Goal: Task Accomplishment & Management: Use online tool/utility

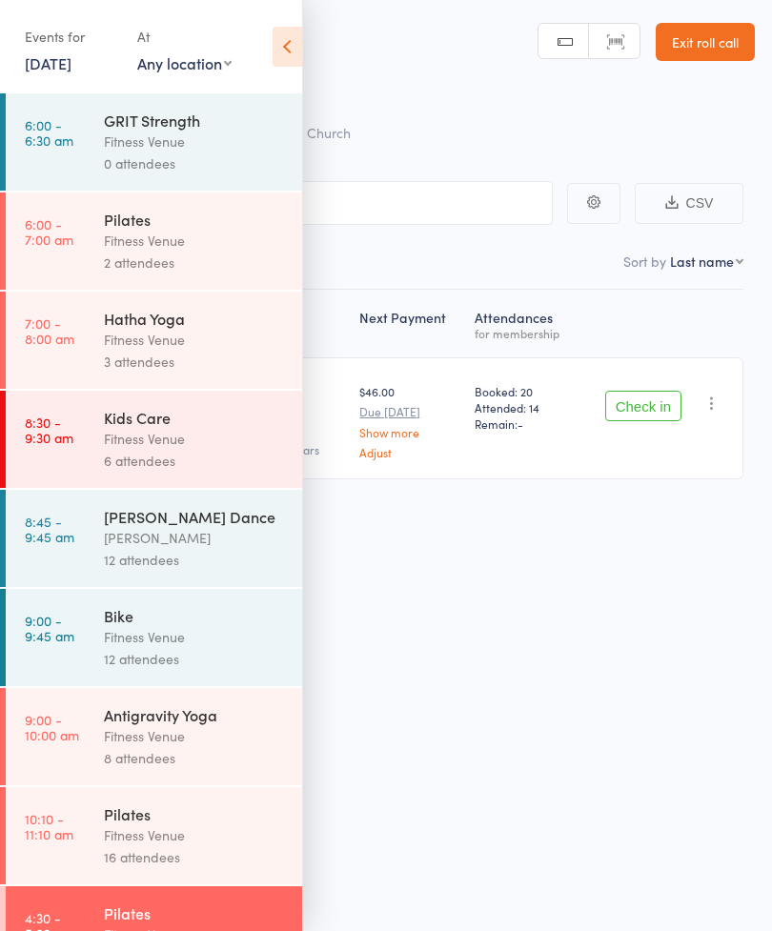
click at [286, 51] on icon at bounding box center [288, 47] width 30 height 40
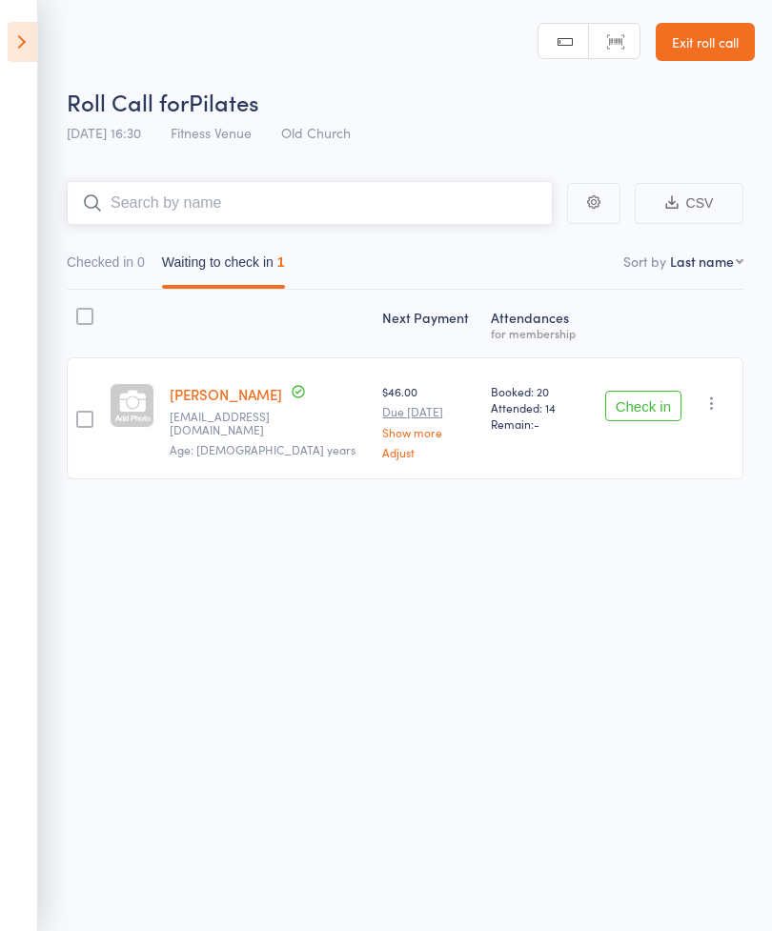
click at [315, 203] on input "search" at bounding box center [310, 203] width 486 height 44
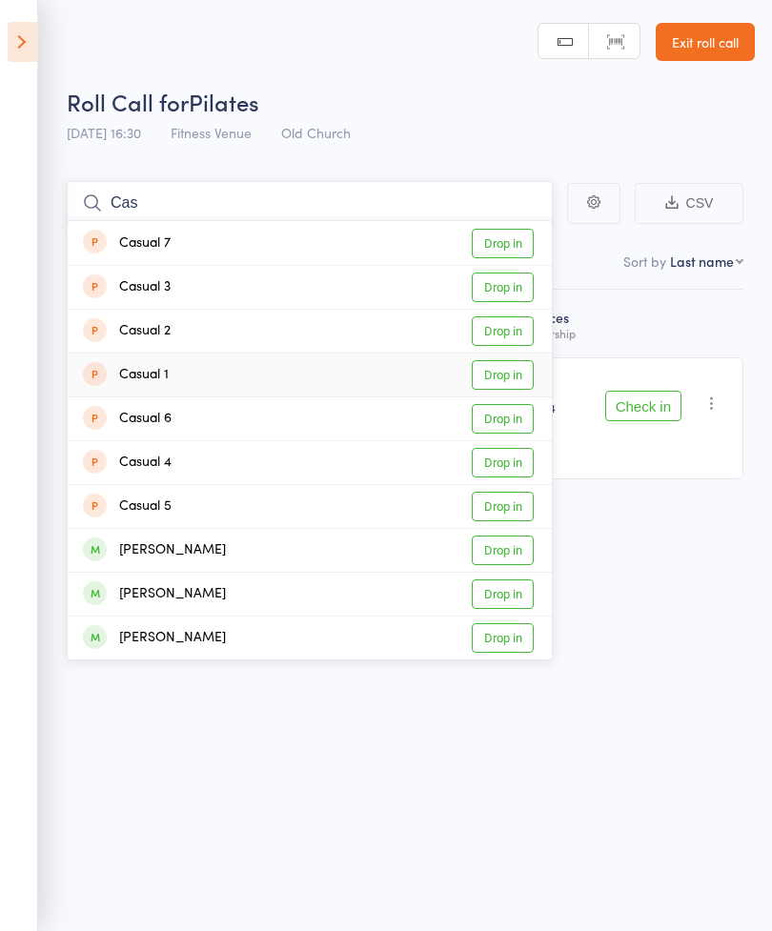
type input "Cas"
click at [507, 376] on link "Drop in" at bounding box center [503, 375] width 62 height 30
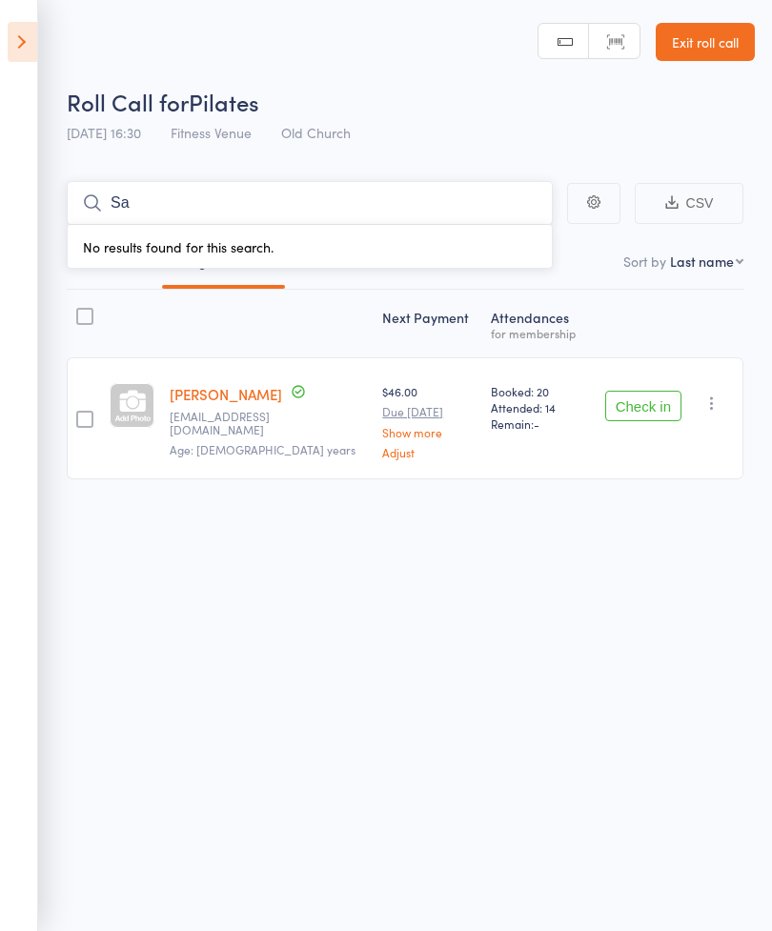
type input "S"
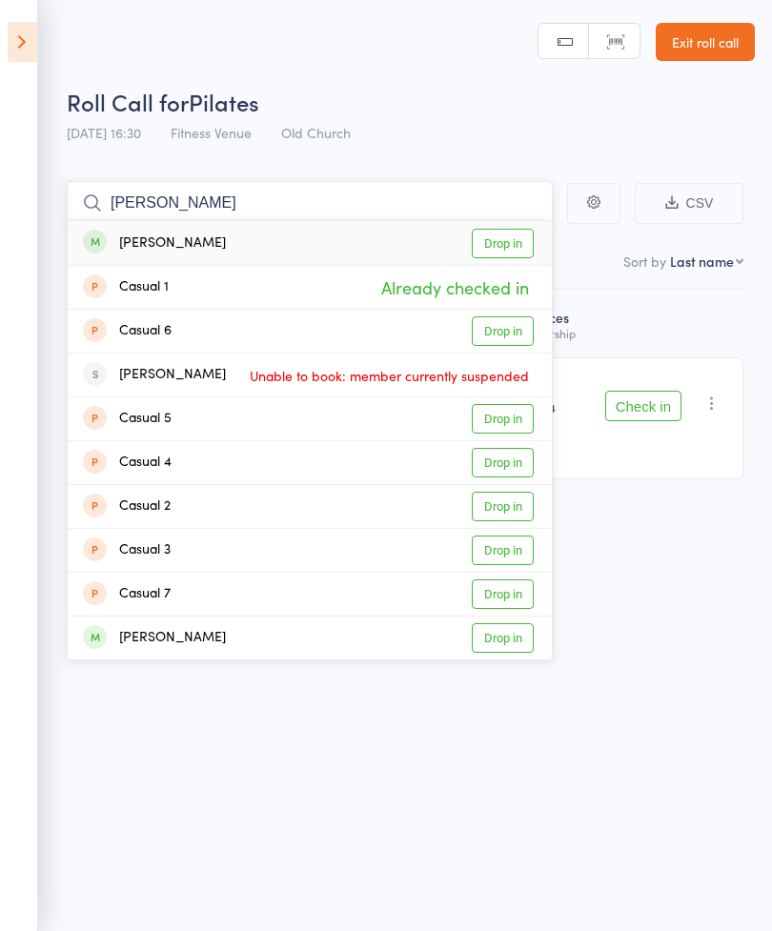
type input "[PERSON_NAME]"
click at [499, 242] on link "Drop in" at bounding box center [503, 244] width 62 height 30
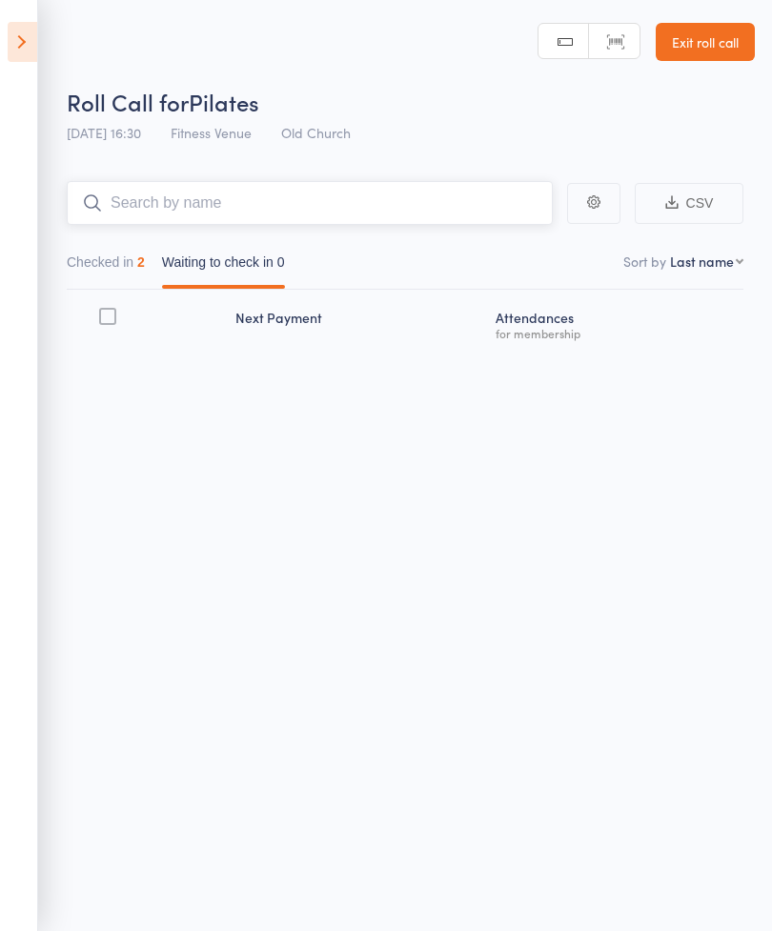
click at [236, 203] on input "search" at bounding box center [310, 203] width 486 height 44
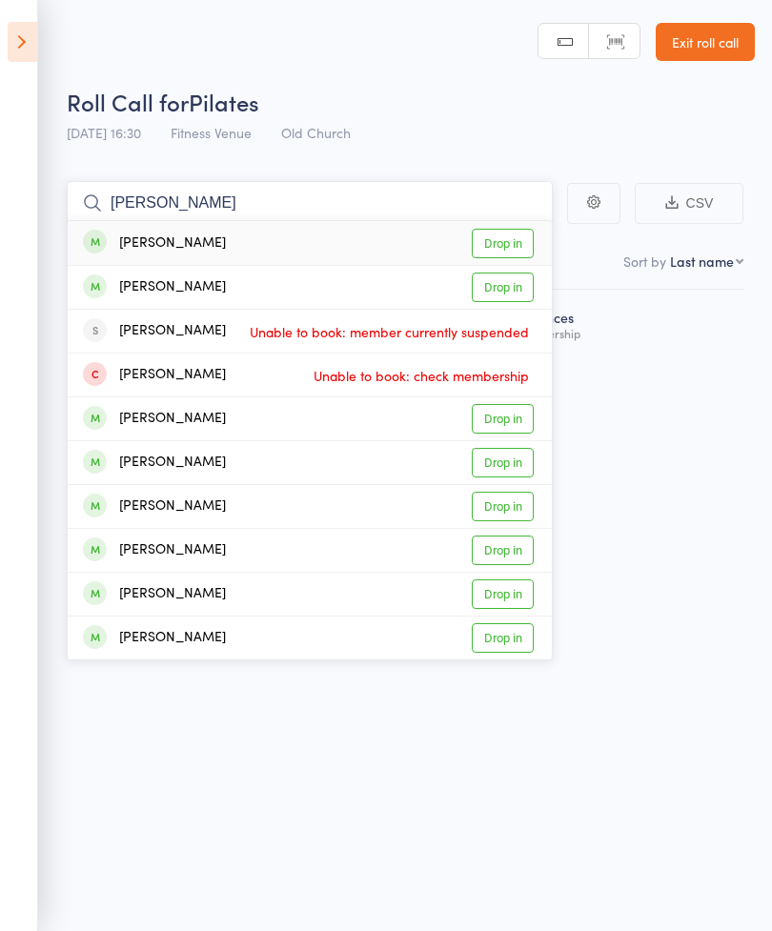
type input "[PERSON_NAME]"
click at [496, 248] on link "Drop in" at bounding box center [503, 244] width 62 height 30
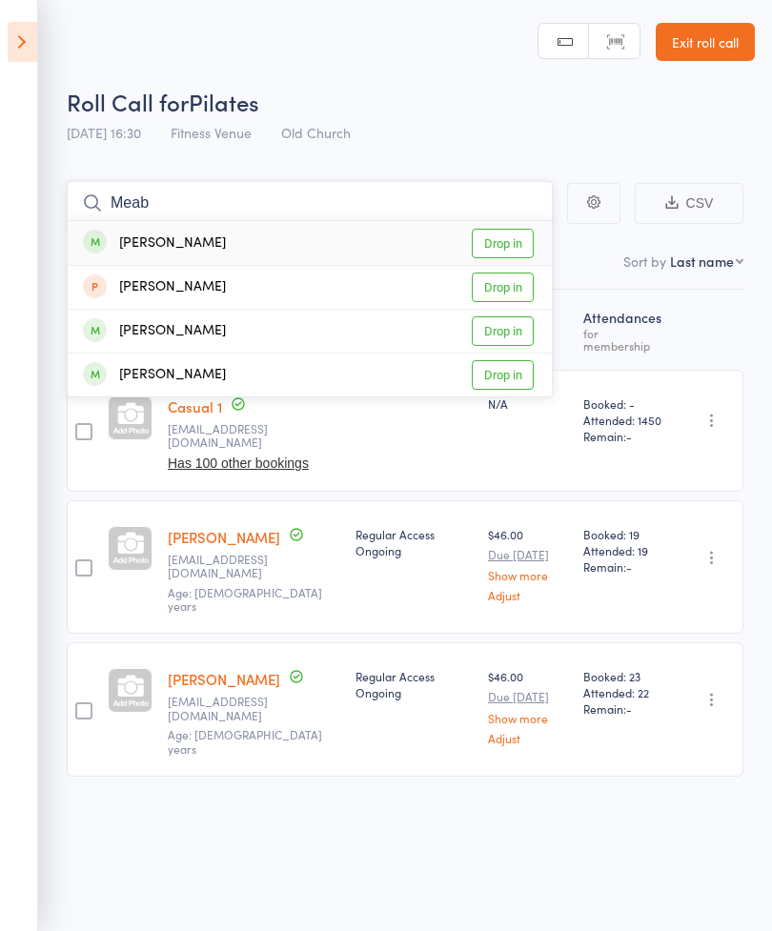
type input "Meab"
click at [508, 245] on link "Drop in" at bounding box center [503, 244] width 62 height 30
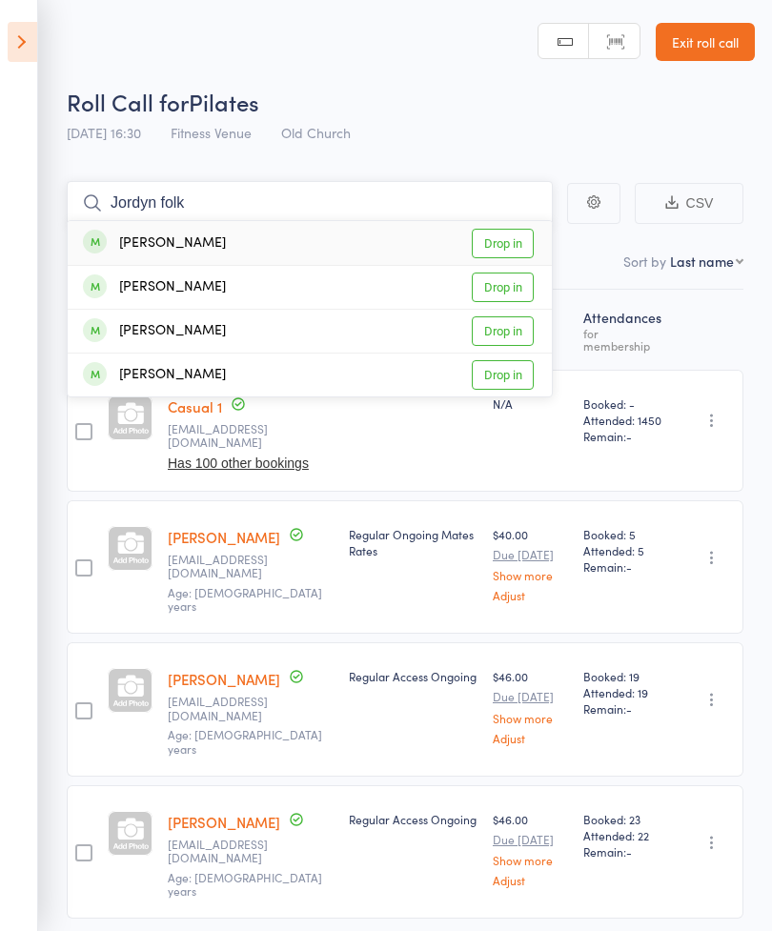
type input "Jordyn folk"
click at [509, 240] on link "Drop in" at bounding box center [503, 244] width 62 height 30
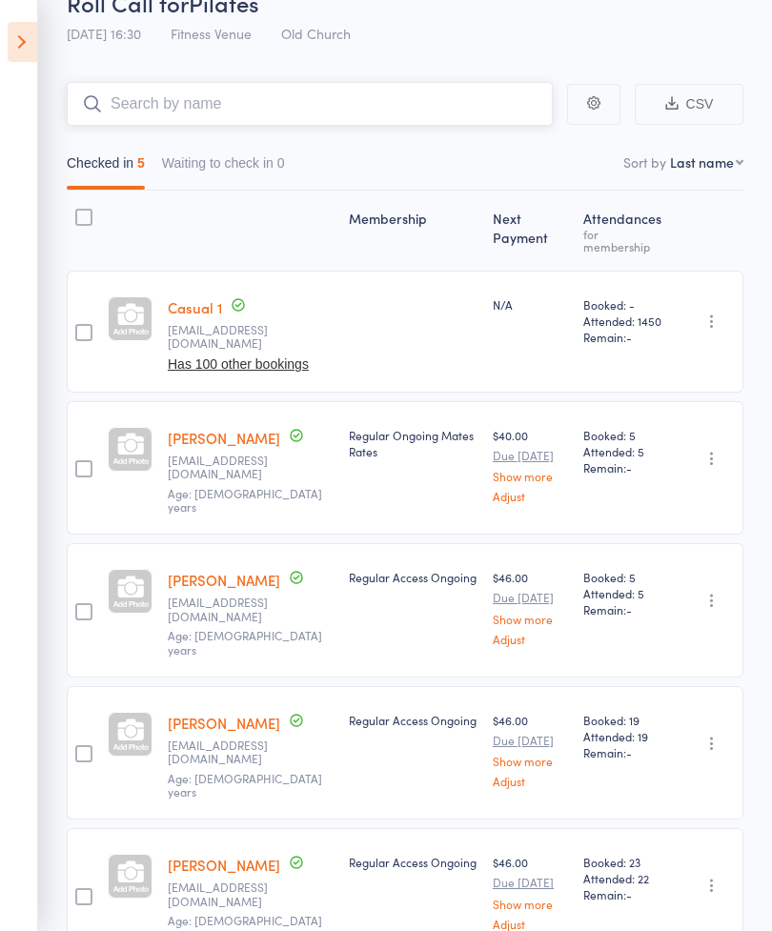
scroll to position [77, 0]
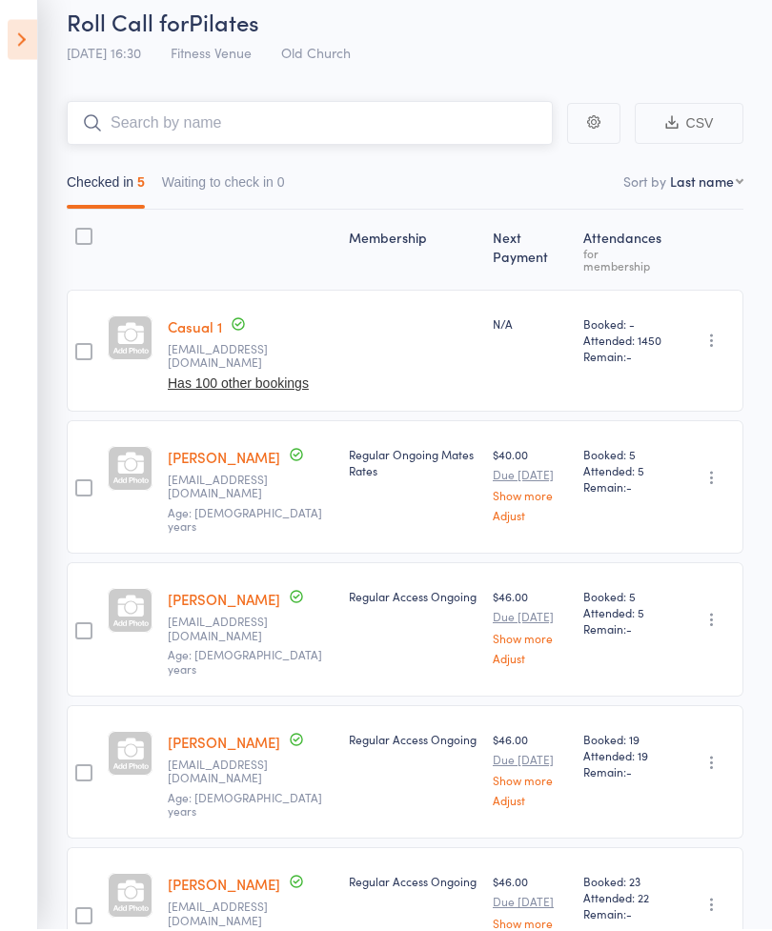
click at [240, 184] on button "Waiting to check in 0" at bounding box center [223, 190] width 123 height 44
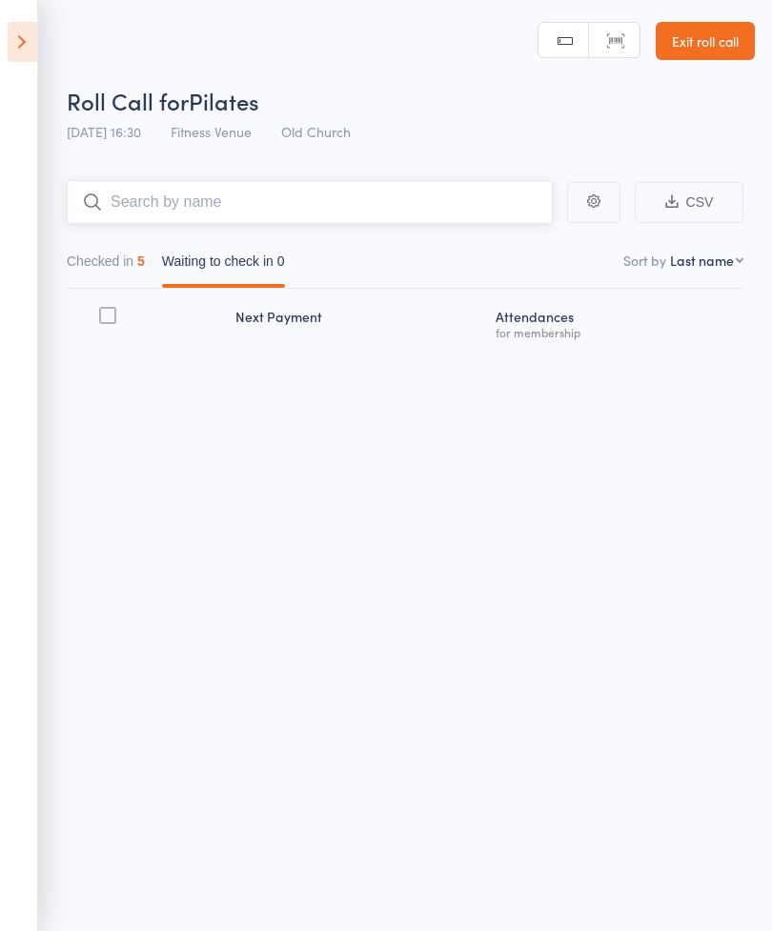
click at [120, 252] on button "Checked in 5" at bounding box center [106, 266] width 78 height 44
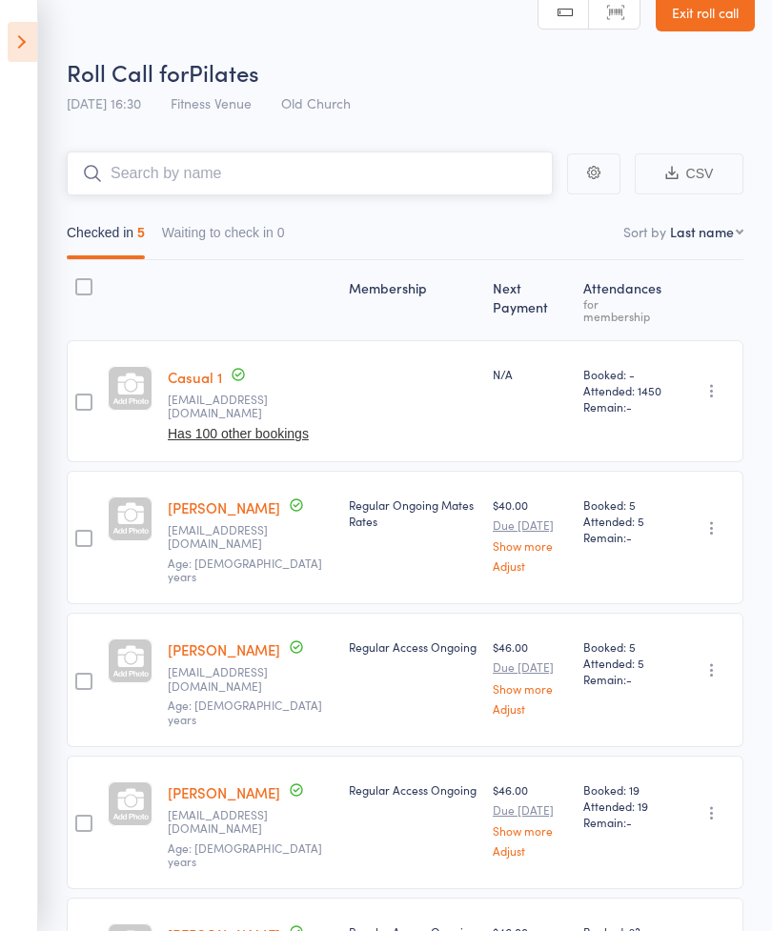
scroll to position [23, 0]
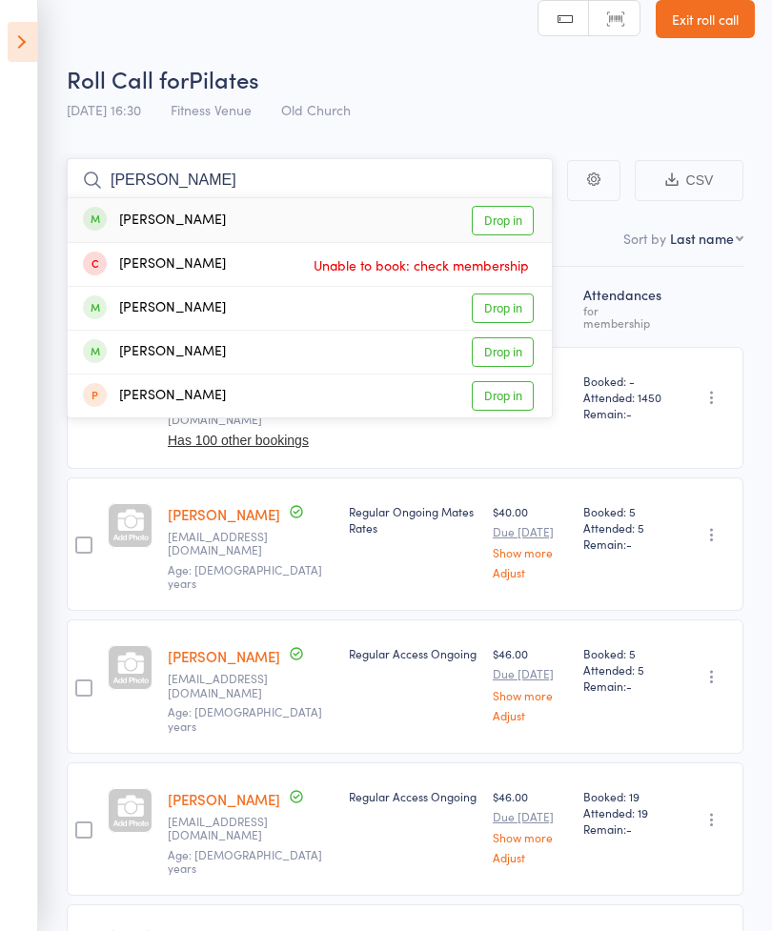
type input "[PERSON_NAME]"
click at [512, 224] on link "Drop in" at bounding box center [503, 221] width 62 height 30
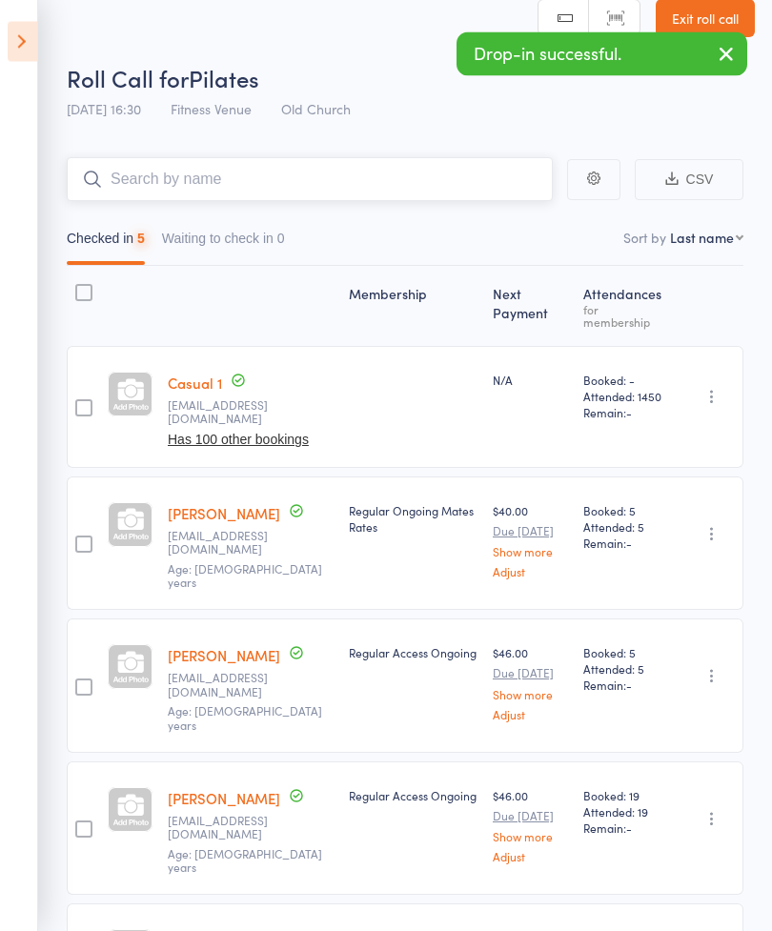
scroll to position [24, 0]
